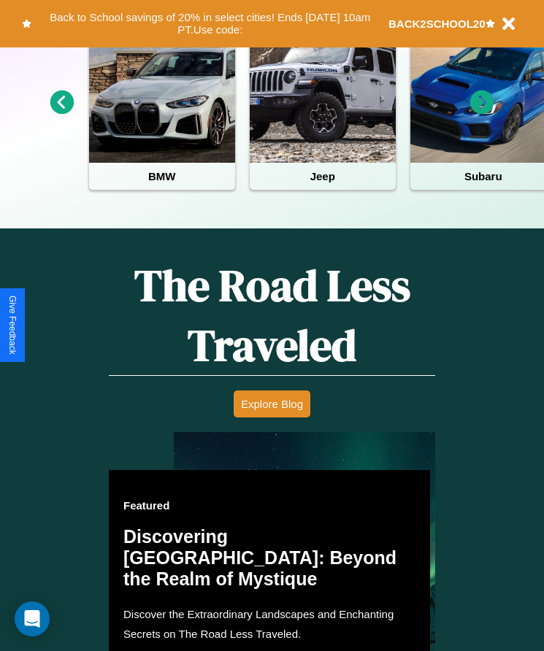
scroll to position [1904, 0]
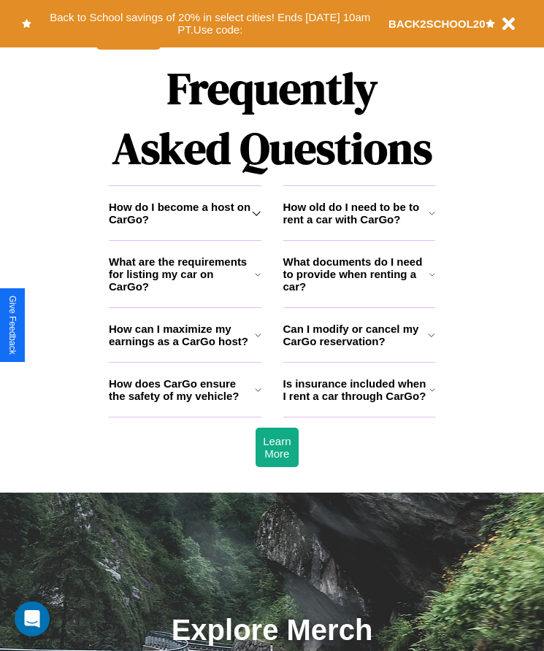
click at [431, 341] on icon at bounding box center [431, 335] width 7 height 12
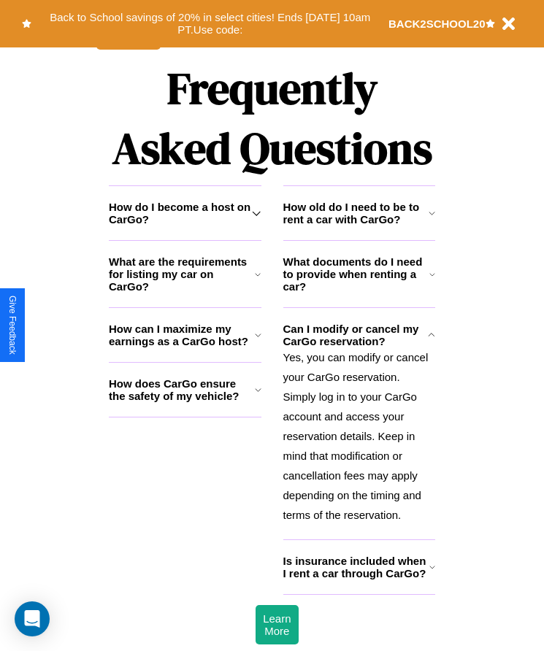
click at [185, 402] on h3 "How does CarGo ensure the safety of my vehicle?" at bounding box center [182, 389] width 146 height 25
click at [431, 219] on icon at bounding box center [431, 213] width 7 height 12
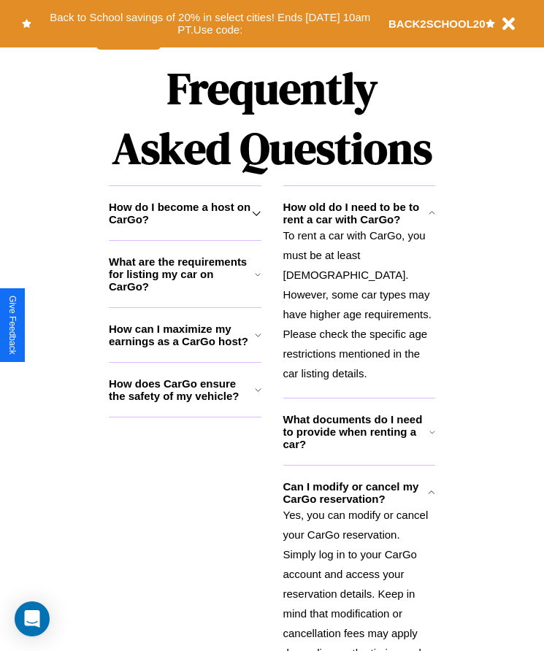
click at [185, 226] on h3 "How do I become a host on CarGo?" at bounding box center [180, 213] width 143 height 25
click at [431, 497] on icon at bounding box center [431, 493] width 7 height 12
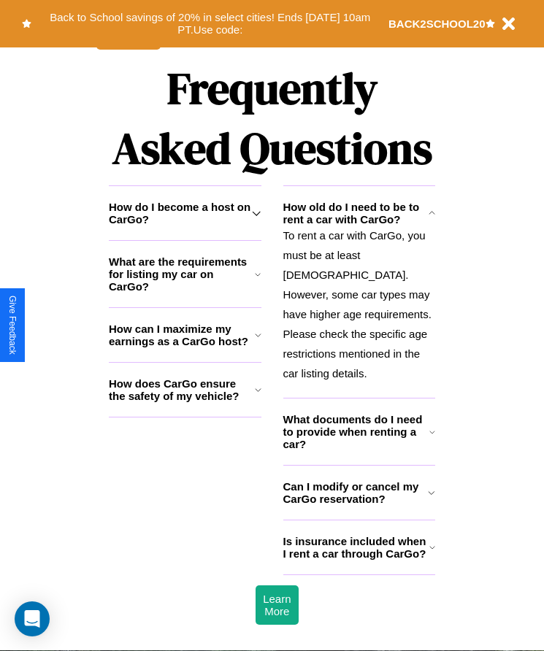
click at [358, 496] on h3 "Can I modify or cancel my CarGo reservation?" at bounding box center [355, 492] width 145 height 25
click at [358, 436] on h3 "What documents do I need to provide when renting a car?" at bounding box center [356, 431] width 147 height 37
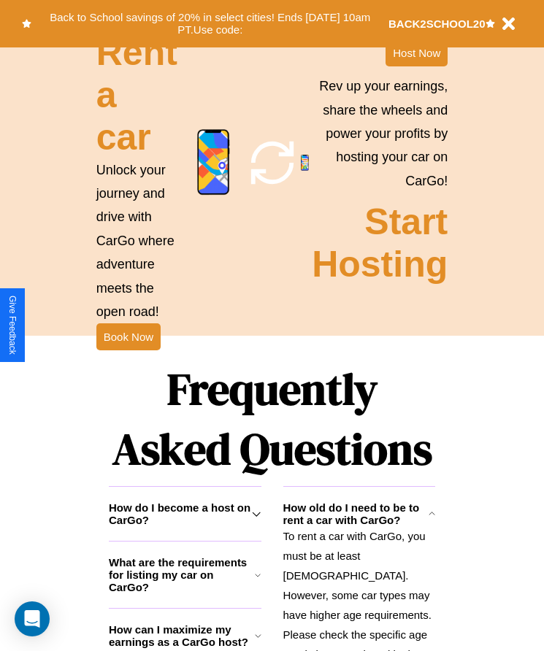
scroll to position [1596, 0]
